Goal: Task Accomplishment & Management: Use online tool/utility

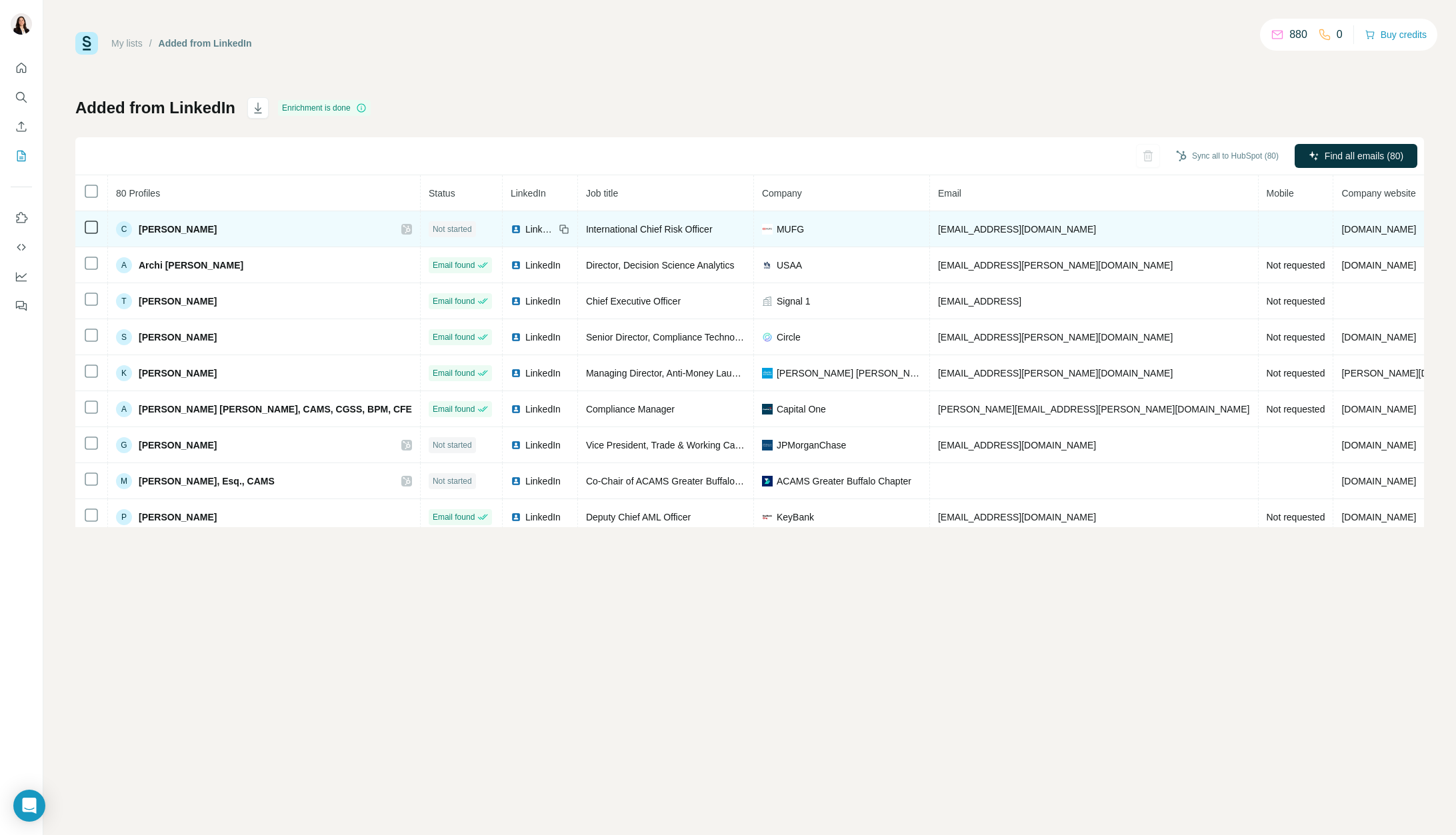
click at [987, 234] on td "[EMAIL_ADDRESS][DOMAIN_NAME]" at bounding box center [1094, 229] width 329 height 36
click at [1012, 232] on span "[EMAIL_ADDRESS][DOMAIN_NAME]" at bounding box center [1017, 230] width 158 height 11
drag, startPoint x: 1030, startPoint y: 233, endPoint x: 938, endPoint y: 233, distance: 92.0
click at [938, 233] on td "[EMAIL_ADDRESS][DOMAIN_NAME]" at bounding box center [1094, 229] width 329 height 36
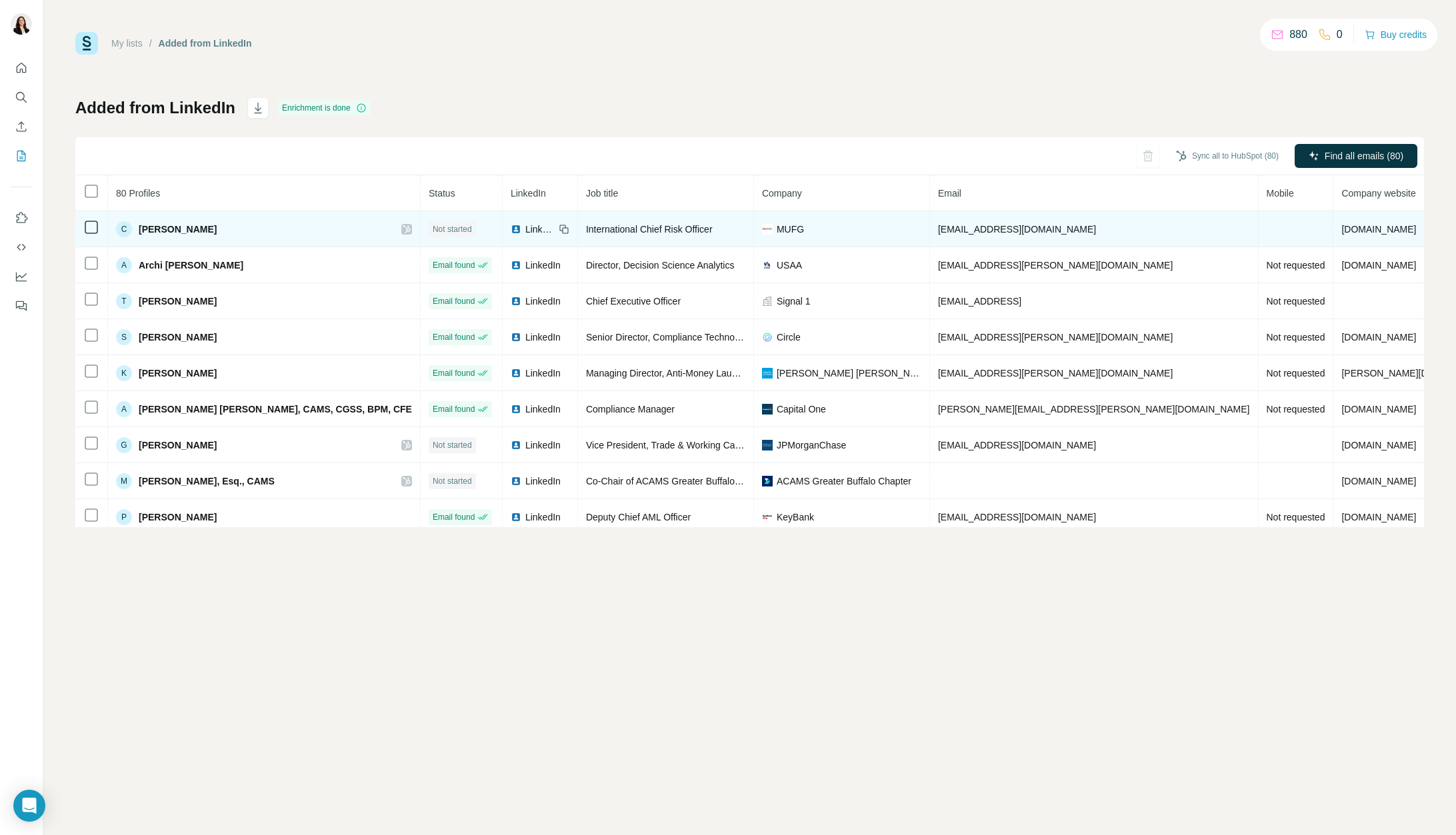
click at [939, 234] on span "[EMAIL_ADDRESS][DOMAIN_NAME]" at bounding box center [1017, 230] width 158 height 11
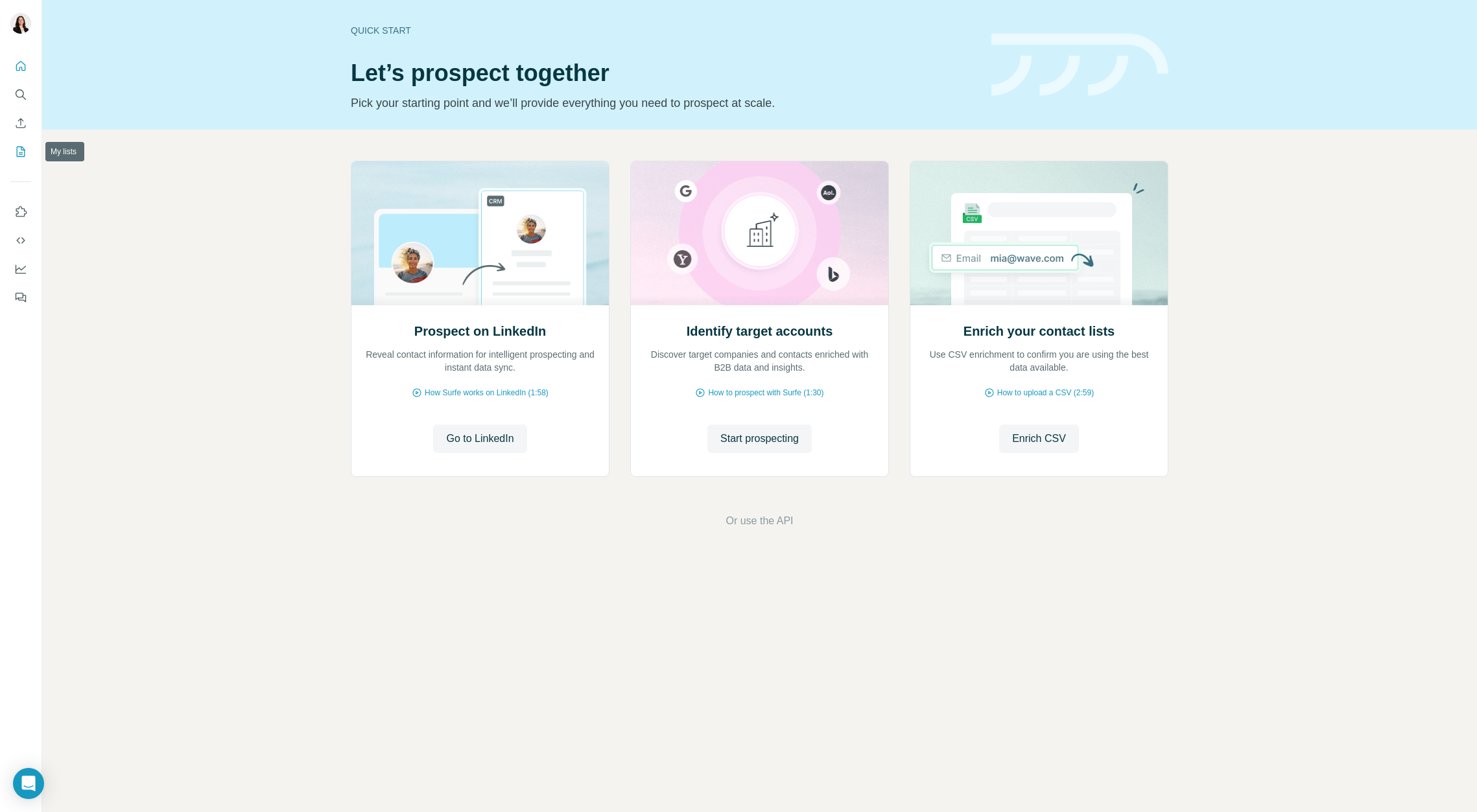
click at [22, 151] on icon "My lists" at bounding box center [20, 151] width 13 height 13
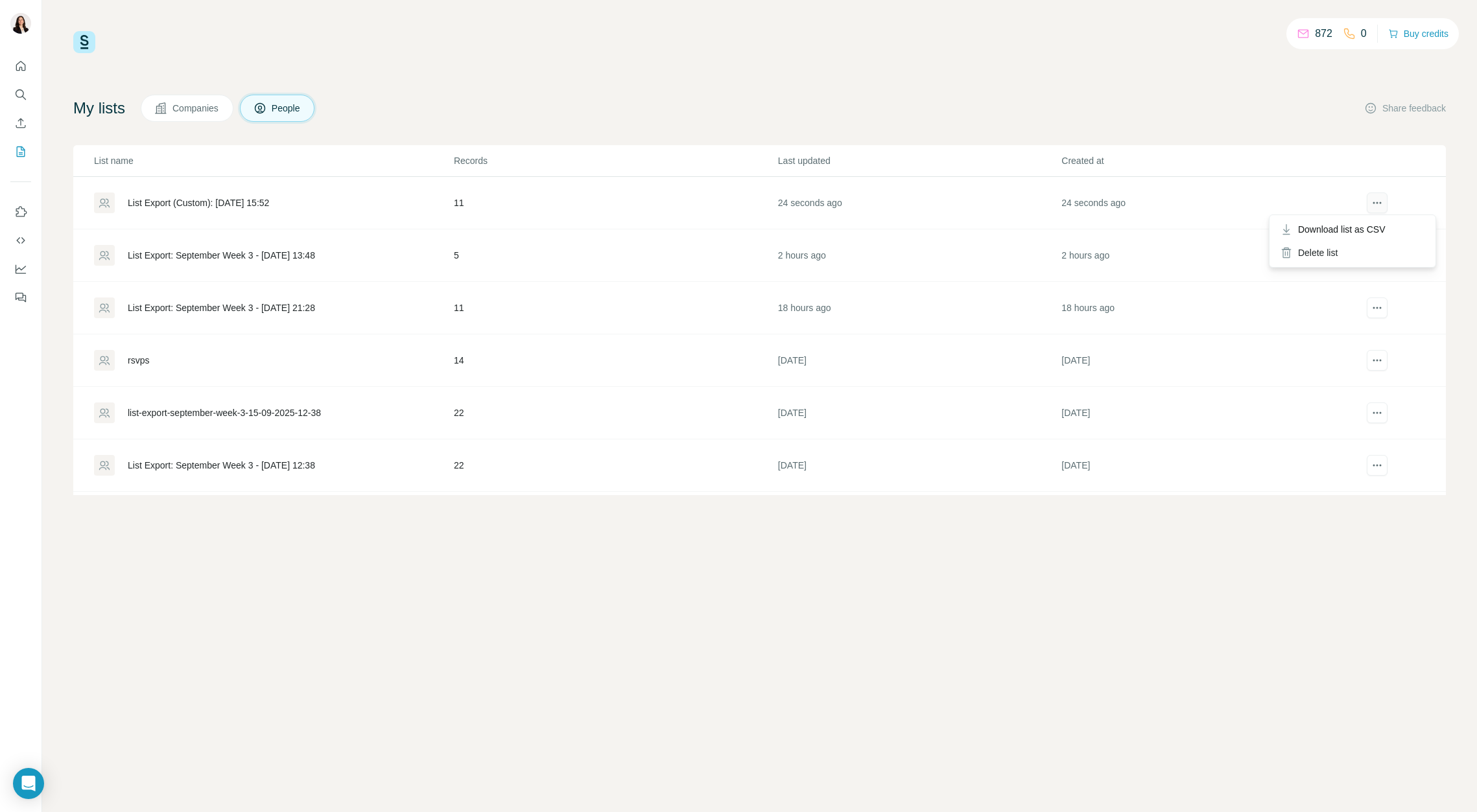
click at [1376, 208] on icon "actions" at bounding box center [1377, 202] width 13 height 13
click at [199, 205] on div "List Export (Custom): 17/09/2025 15:52" at bounding box center [198, 202] width 141 height 13
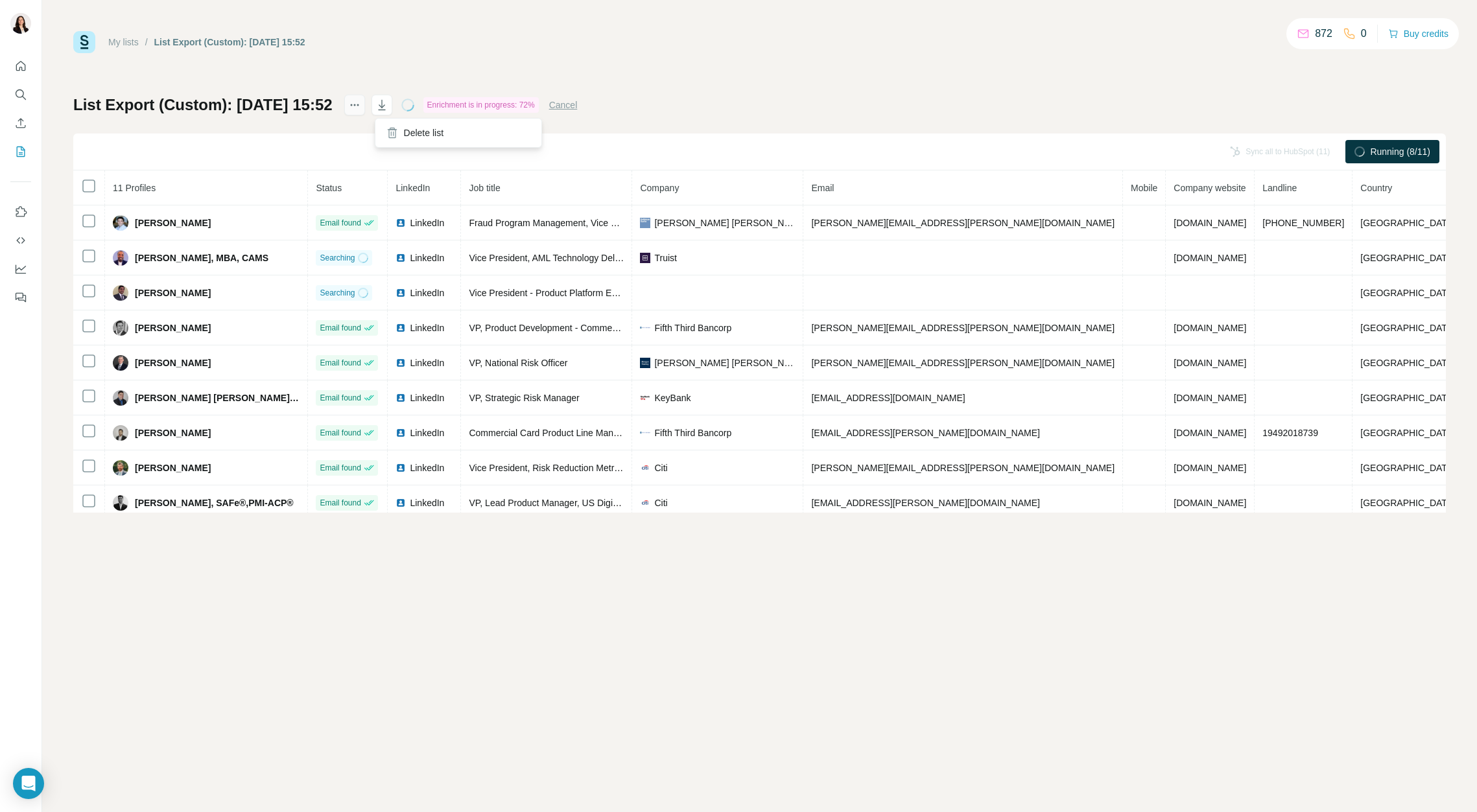
click at [361, 105] on icon "actions" at bounding box center [354, 104] width 13 height 13
drag, startPoint x: 673, startPoint y: 108, endPoint x: 457, endPoint y: 108, distance: 216.0
click at [673, 108] on div "List Export (Custom): 17/09/2025 15:52 Enrichment is in progress: 72% Cancel Sy…" at bounding box center [759, 304] width 1372 height 418
click at [361, 107] on icon "actions" at bounding box center [354, 104] width 13 height 13
drag, startPoint x: 299, startPoint y: 109, endPoint x: 231, endPoint y: 109, distance: 68.0
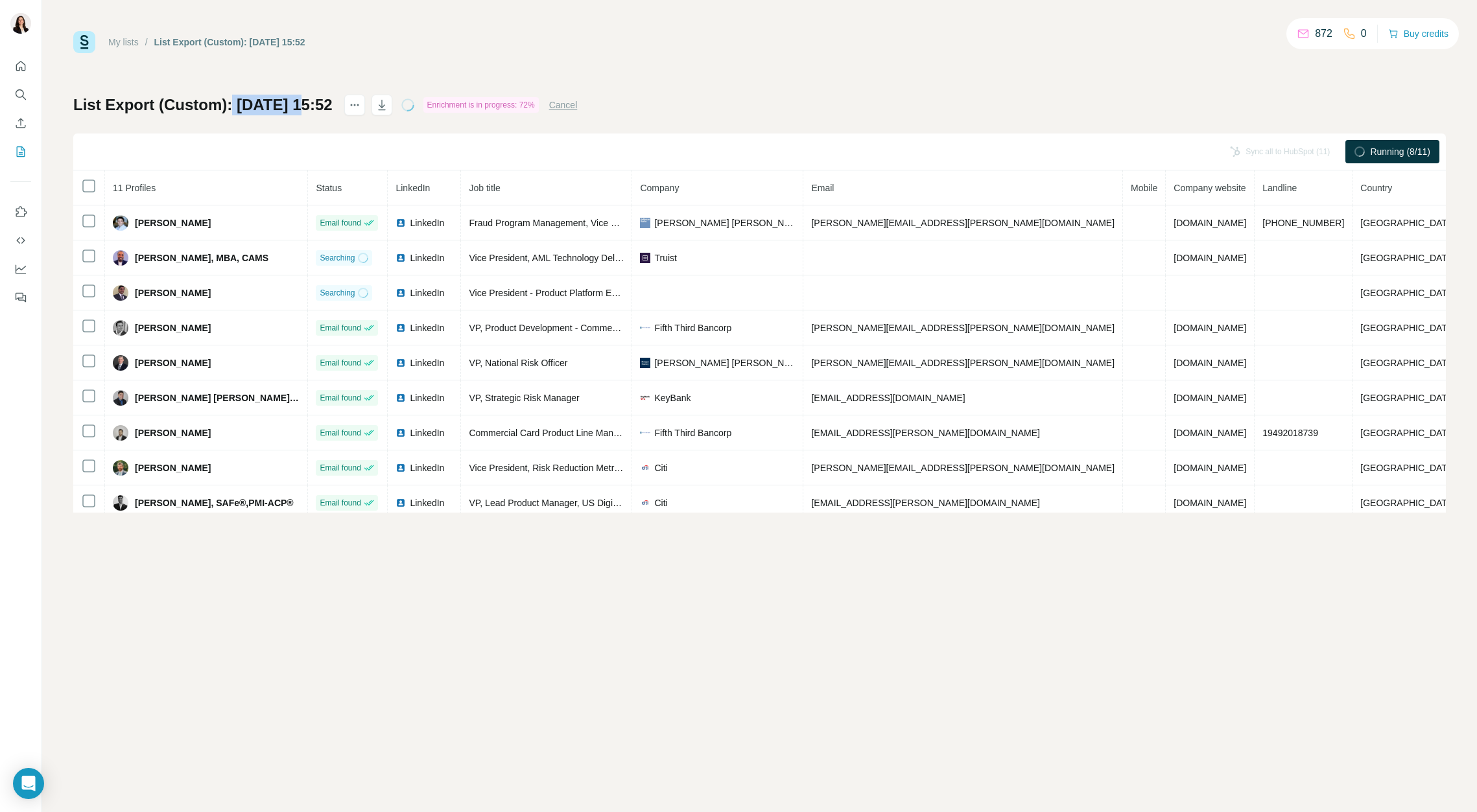
click at [231, 109] on h1 "List Export (Custom): 17/09/2025 15:52" at bounding box center [203, 105] width 259 height 21
click at [232, 109] on h1 "List Export (Custom): 17/09/2025 15:52" at bounding box center [203, 105] width 259 height 21
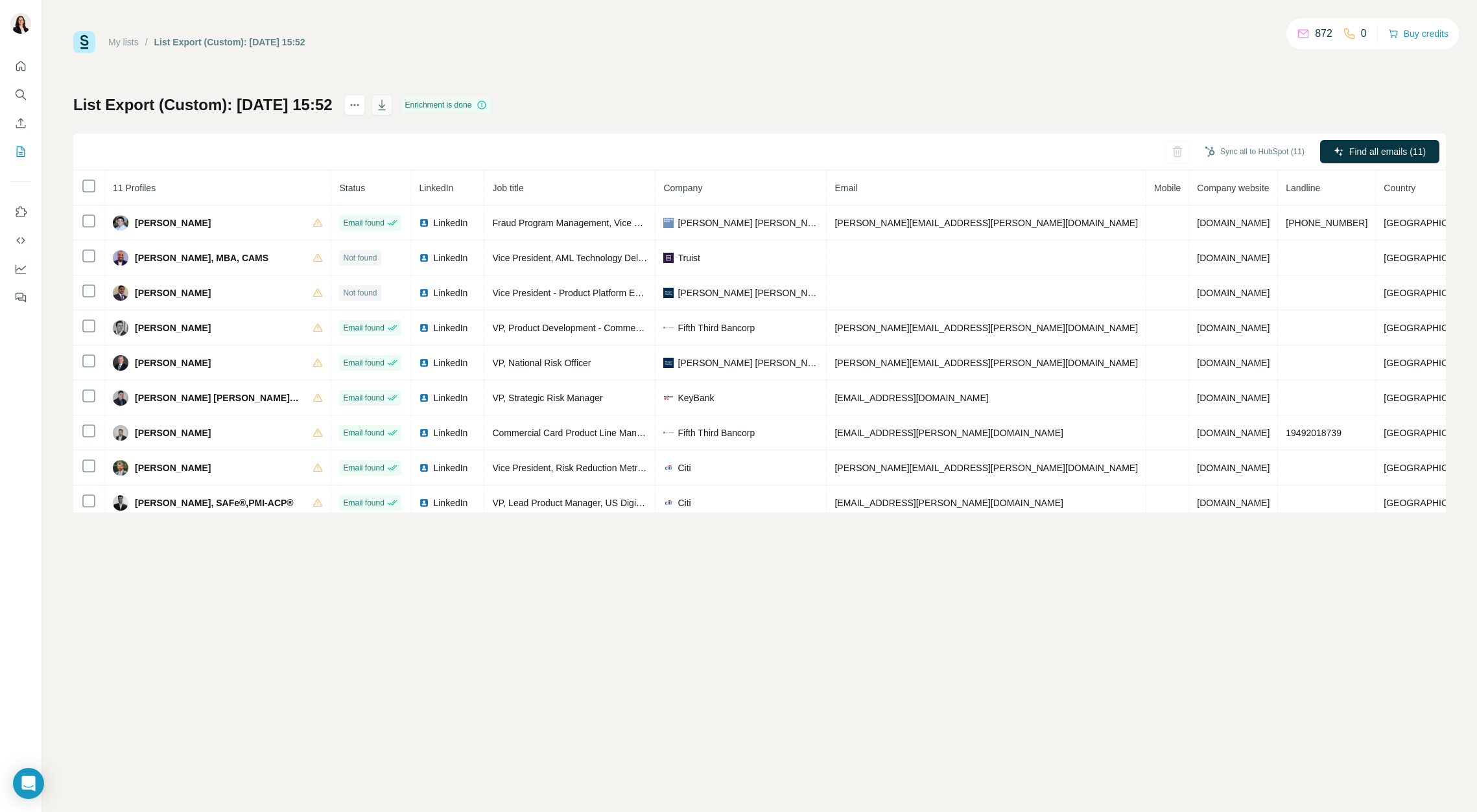
click at [388, 104] on icon "button" at bounding box center [382, 104] width 13 height 13
click at [265, 194] on th "11 Profiles" at bounding box center [218, 187] width 226 height 35
click at [158, 179] on th "11 Profiles" at bounding box center [218, 187] width 226 height 35
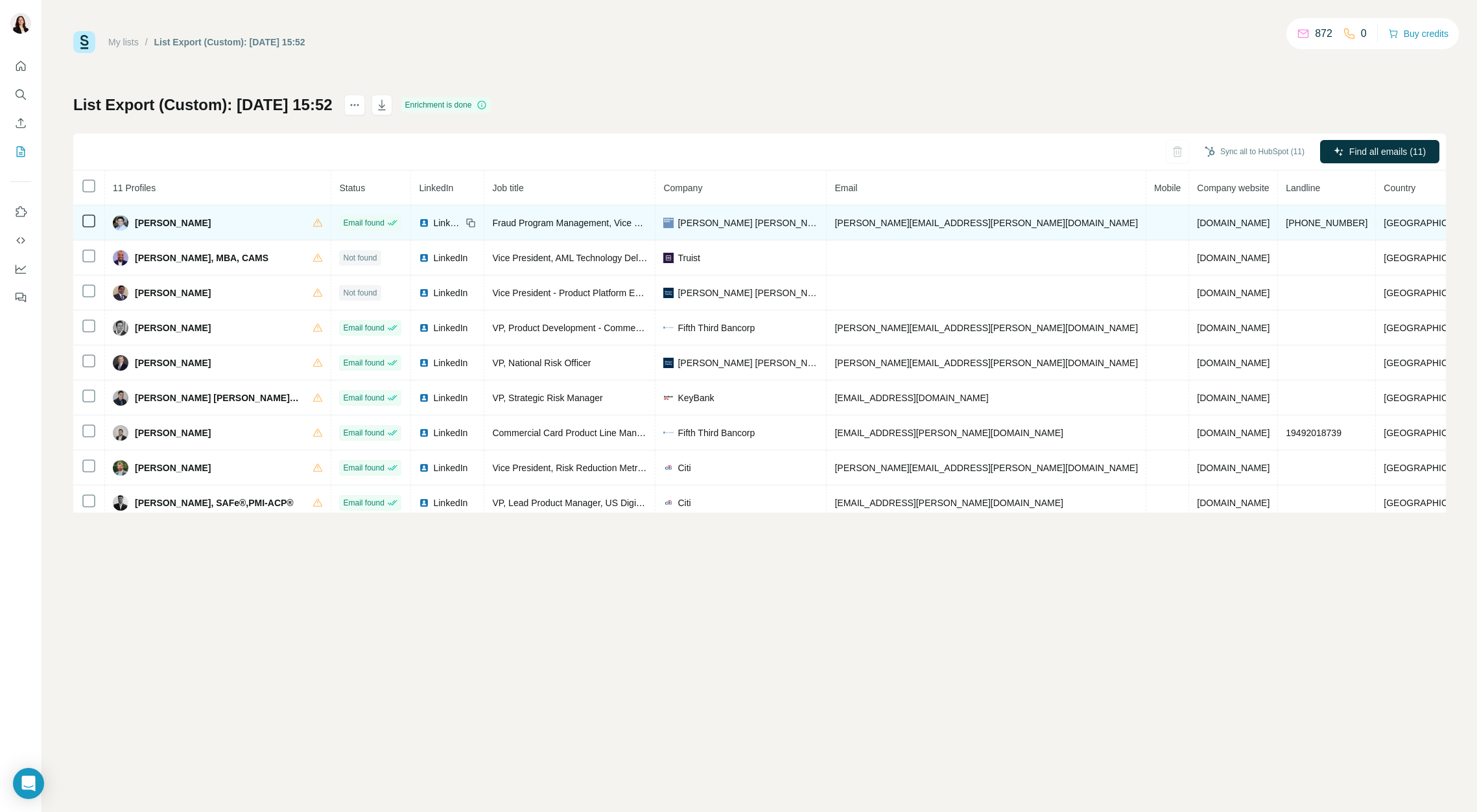
click at [462, 223] on span "LinkedIn" at bounding box center [448, 223] width 28 height 13
